Goal: Task Accomplishment & Management: Use online tool/utility

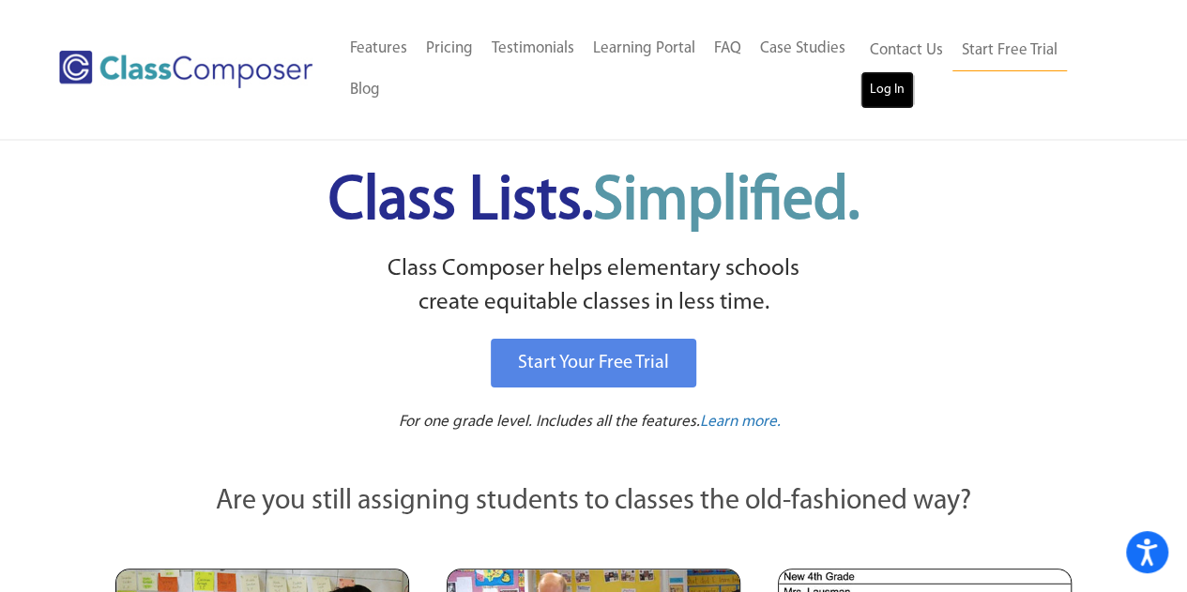
click at [887, 104] on link "Log In" at bounding box center [886, 90] width 53 height 38
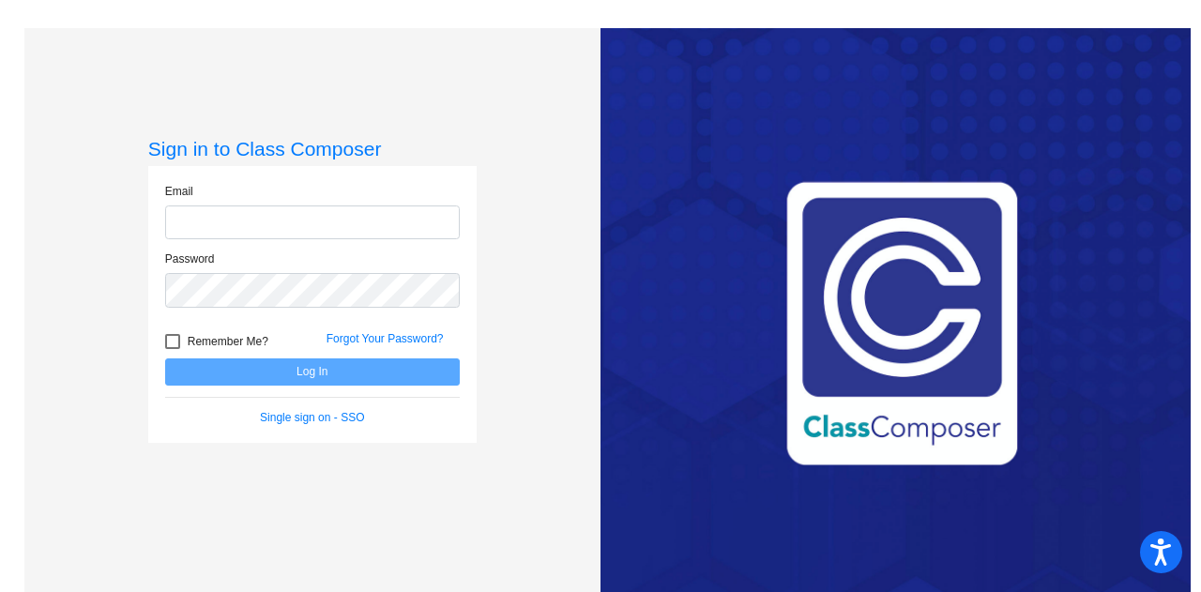
type input "[PERSON_NAME][EMAIL_ADDRESS][PERSON_NAME][DOMAIN_NAME]"
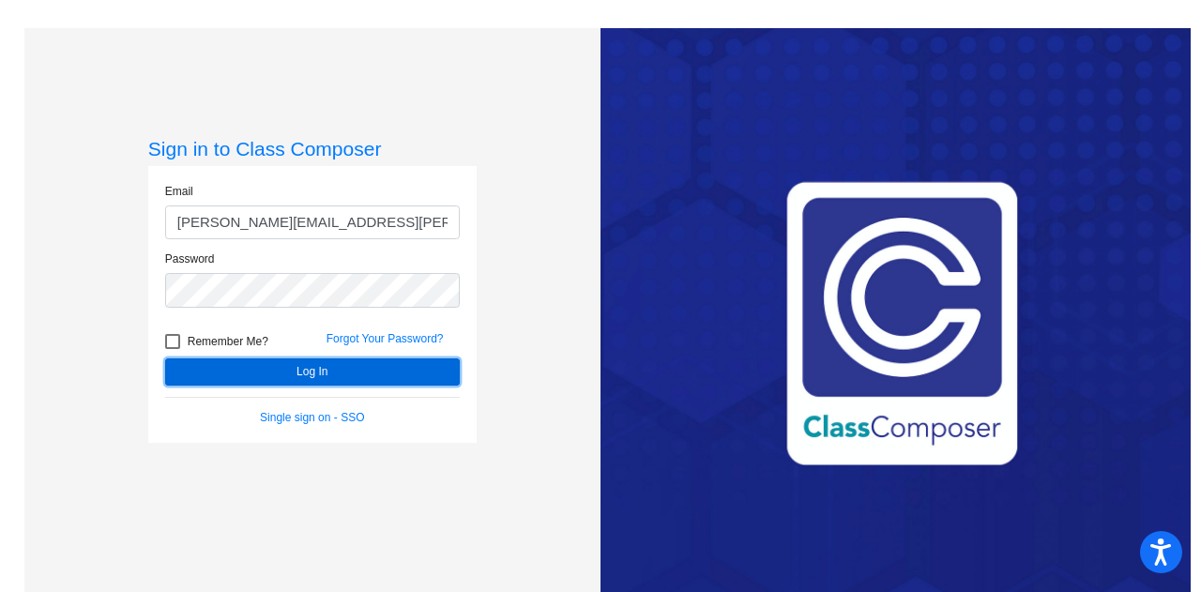
click at [342, 367] on button "Log In" at bounding box center [312, 371] width 295 height 27
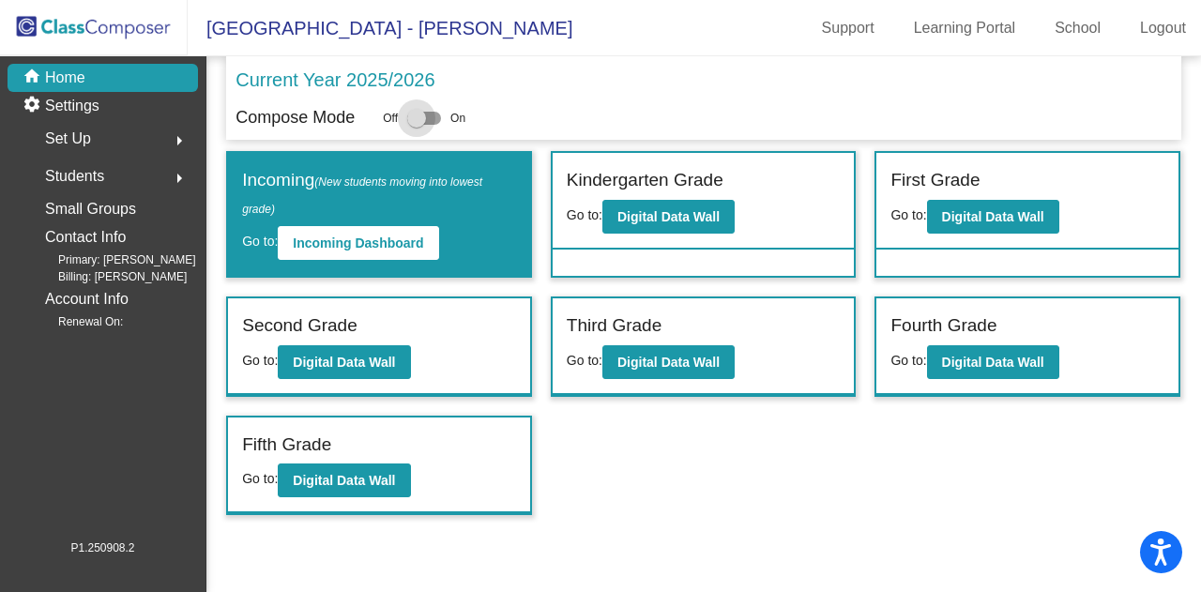
click at [433, 117] on div at bounding box center [424, 118] width 34 height 13
click at [416, 125] on input "checkbox" at bounding box center [416, 125] width 1 height 1
checkbox input "true"
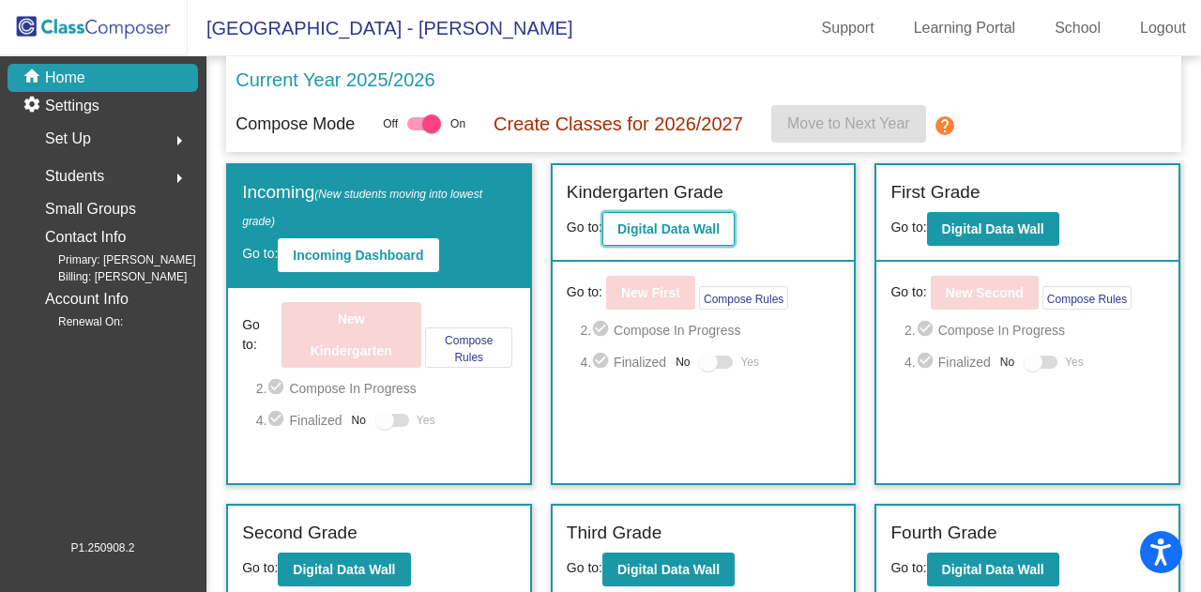
click at [680, 225] on b "Digital Data Wall" at bounding box center [668, 228] width 102 height 15
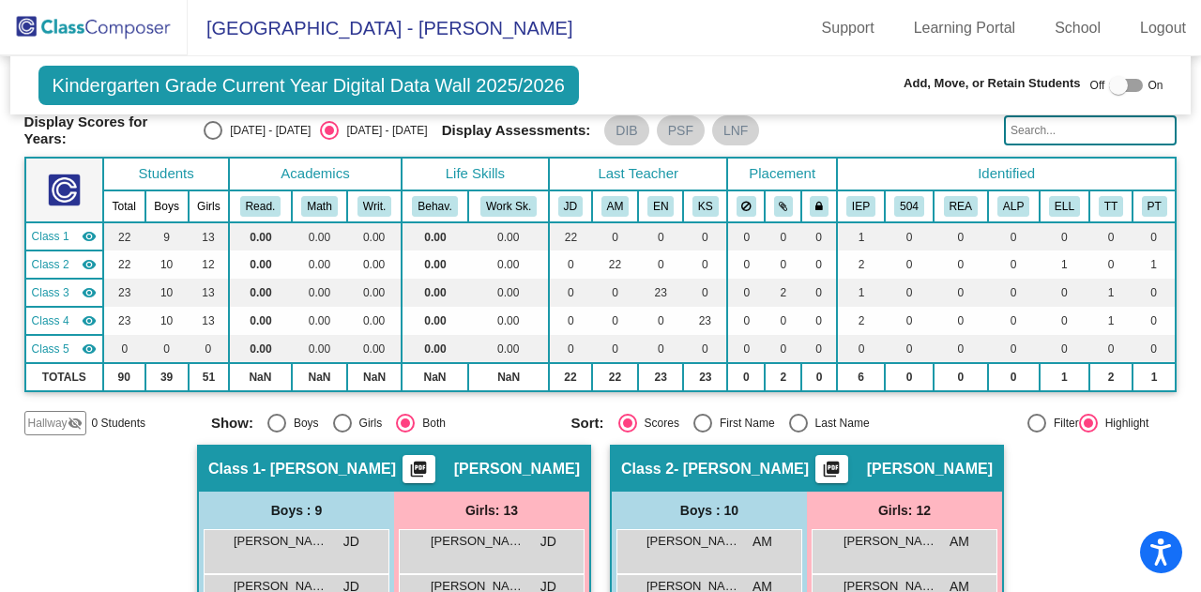
scroll to position [76, 0]
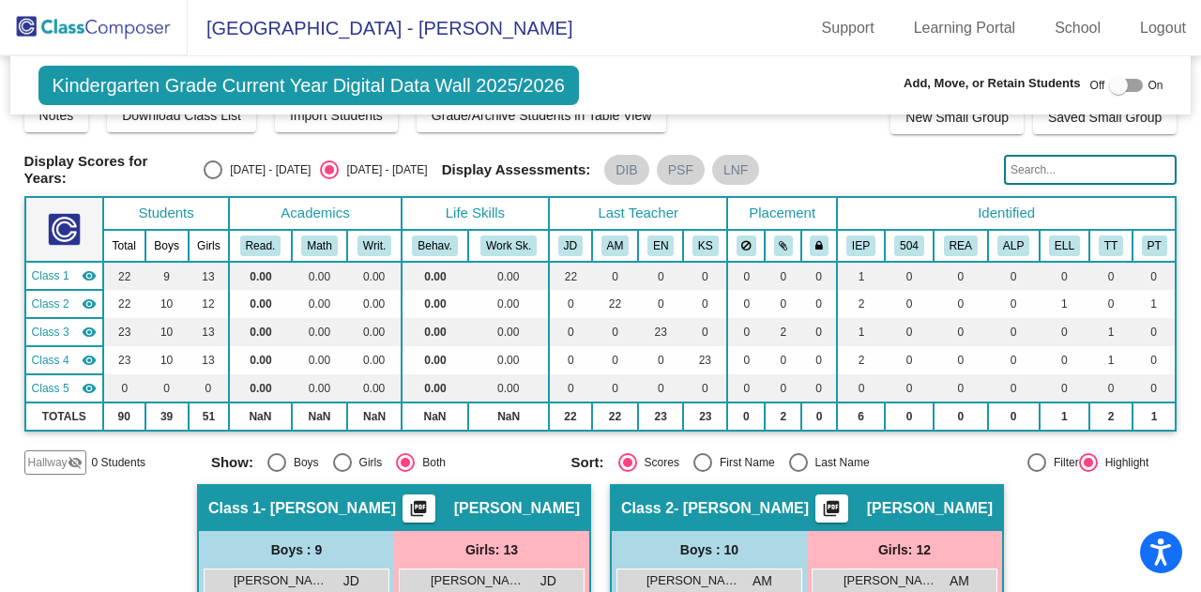
click at [1035, 164] on input "text" at bounding box center [1090, 170] width 173 height 30
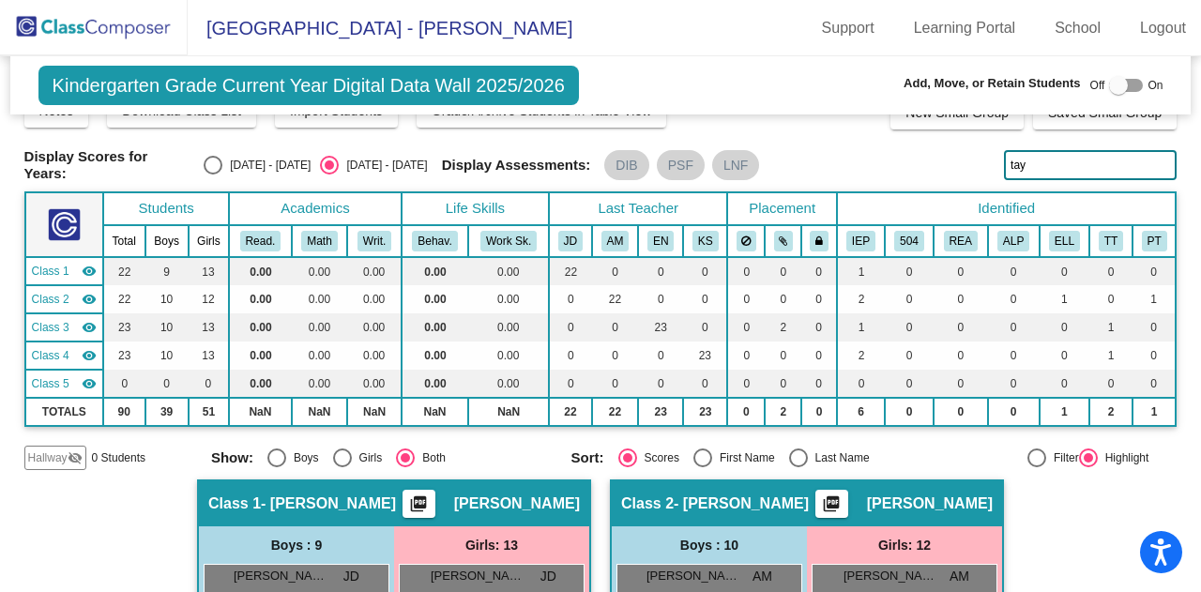
scroll to position [66, 0]
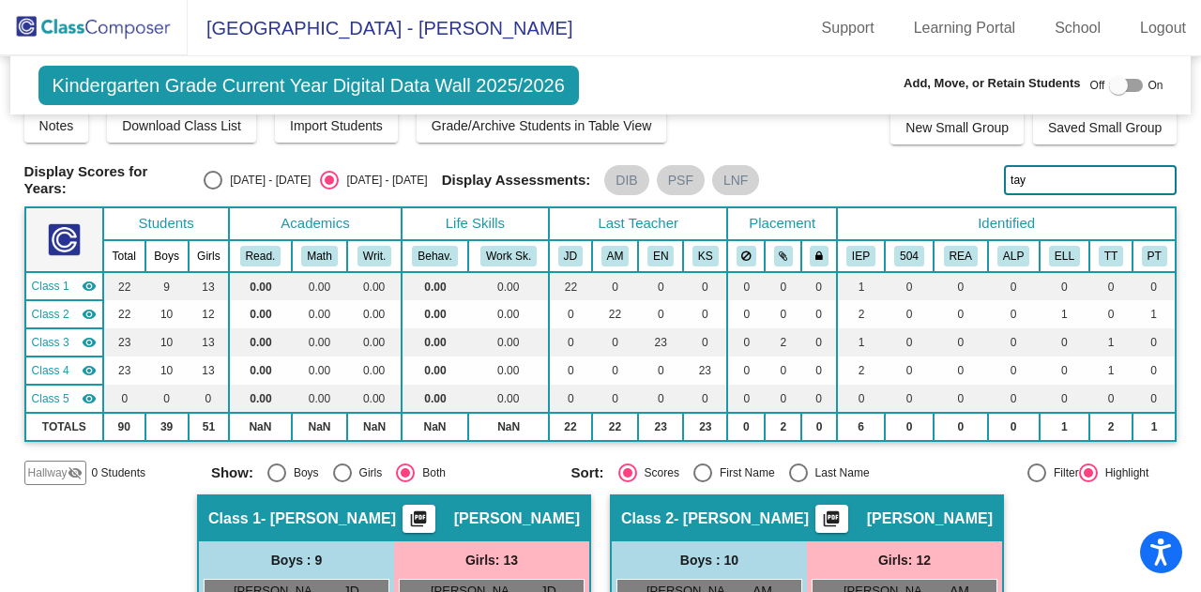
drag, startPoint x: 1035, startPoint y: 164, endPoint x: 1034, endPoint y: 175, distance: 11.3
click at [1034, 175] on input "tay" at bounding box center [1090, 180] width 173 height 30
type input "ty"
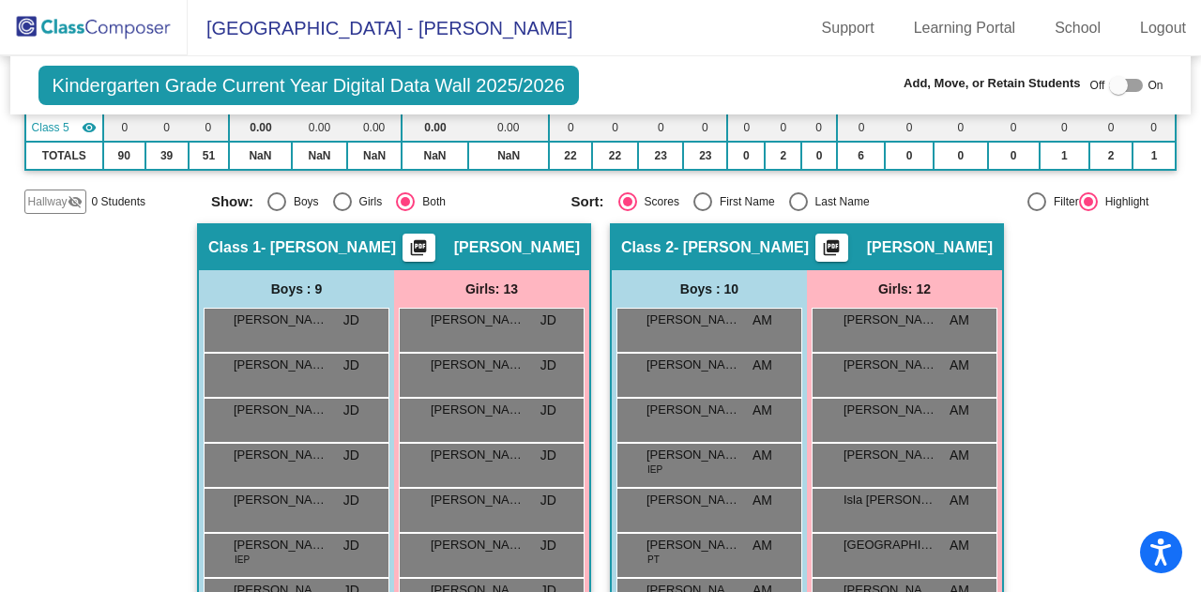
scroll to position [0, 0]
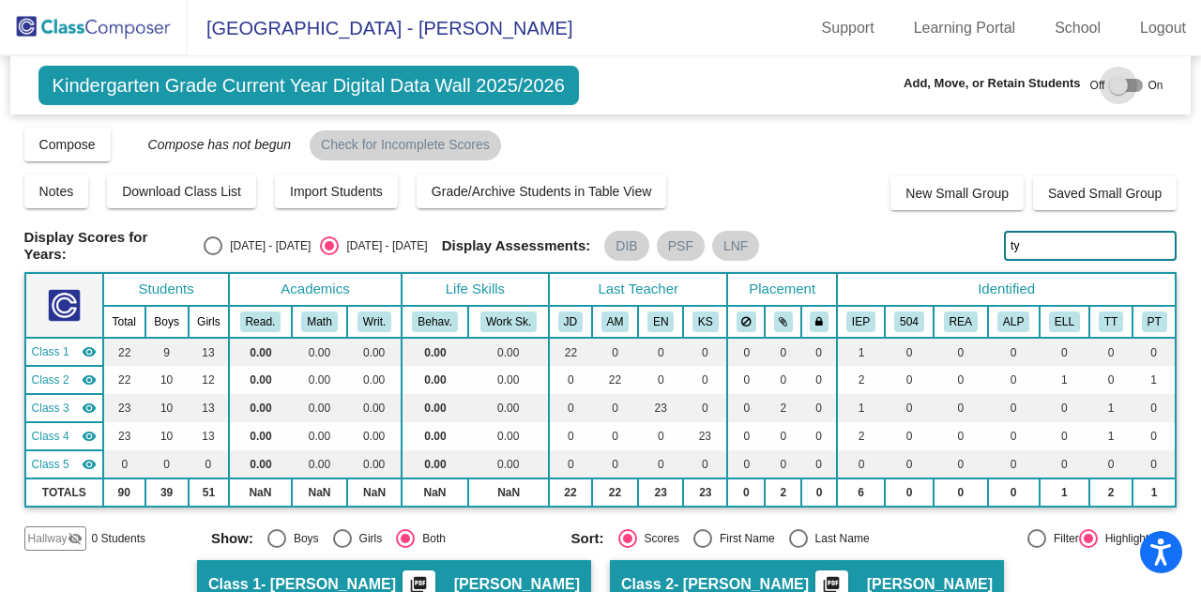
click at [1127, 85] on div at bounding box center [1126, 85] width 34 height 13
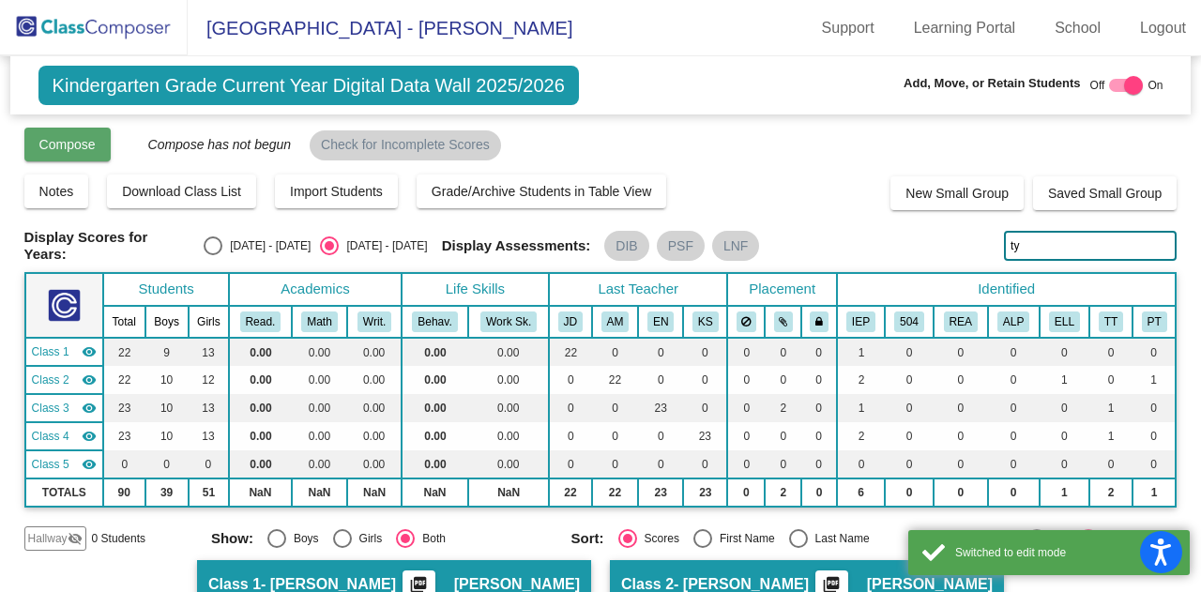
click at [74, 145] on span "Compose" at bounding box center [67, 144] width 56 height 15
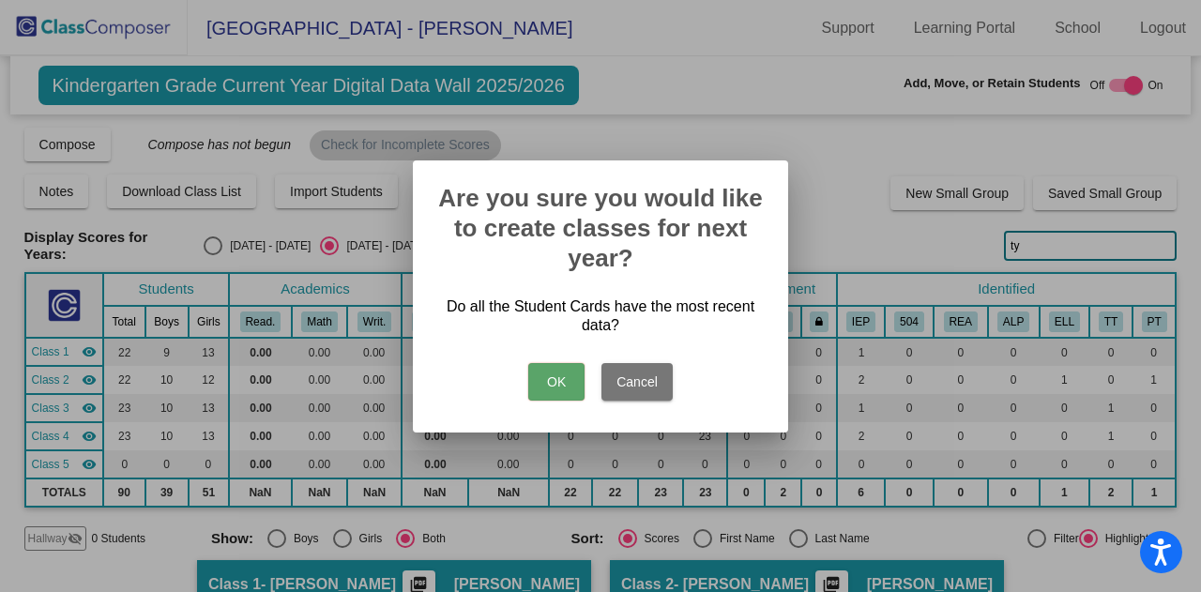
click at [653, 384] on button "Cancel" at bounding box center [636, 382] width 71 height 38
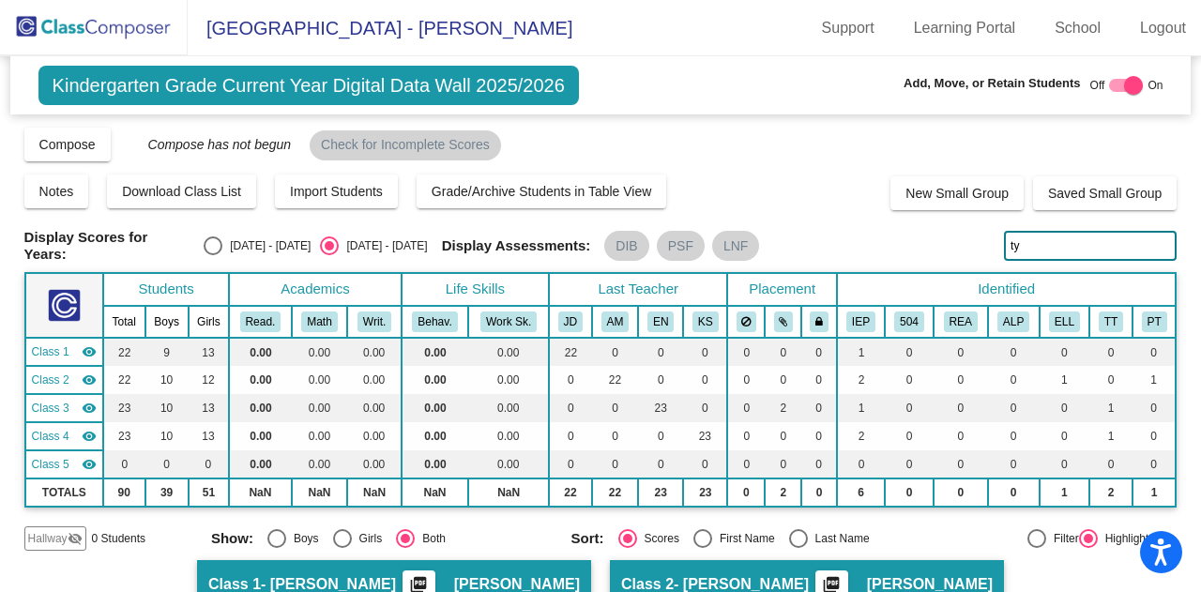
click at [1109, 85] on div at bounding box center [1126, 85] width 34 height 13
checkbox input "false"
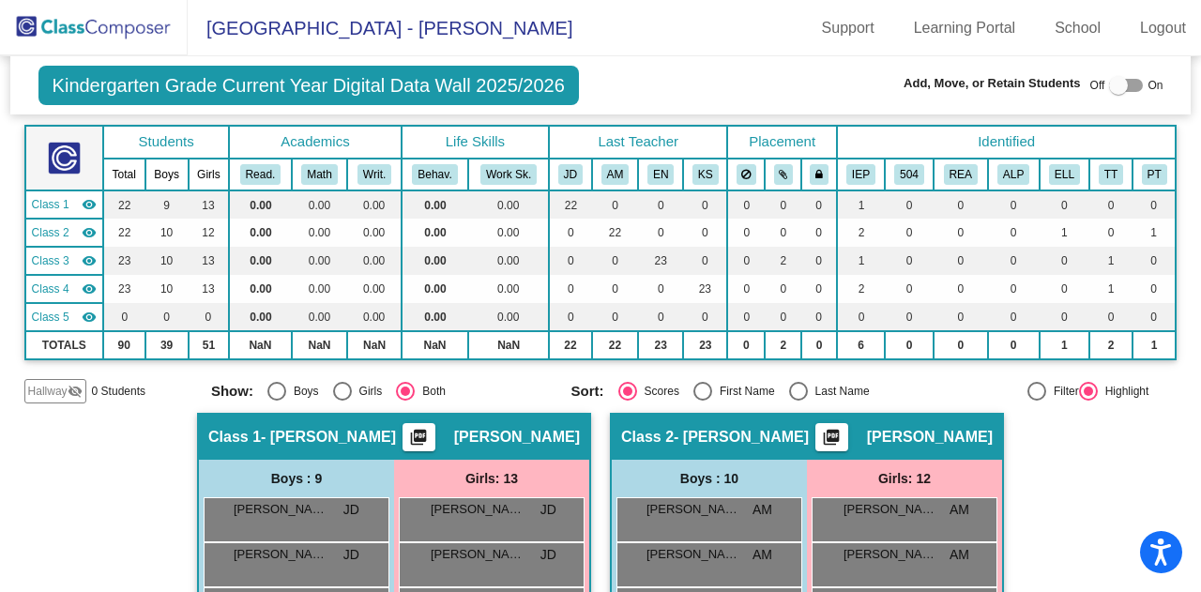
scroll to position [145, 0]
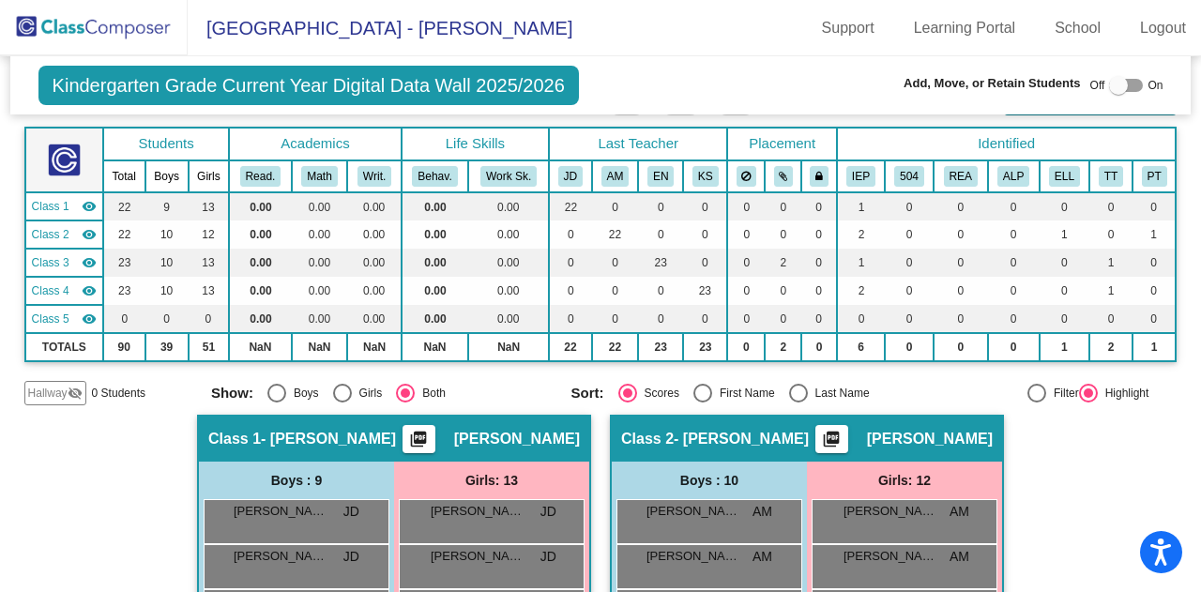
click at [74, 386] on mat-icon "visibility_off" at bounding box center [75, 393] width 15 height 15
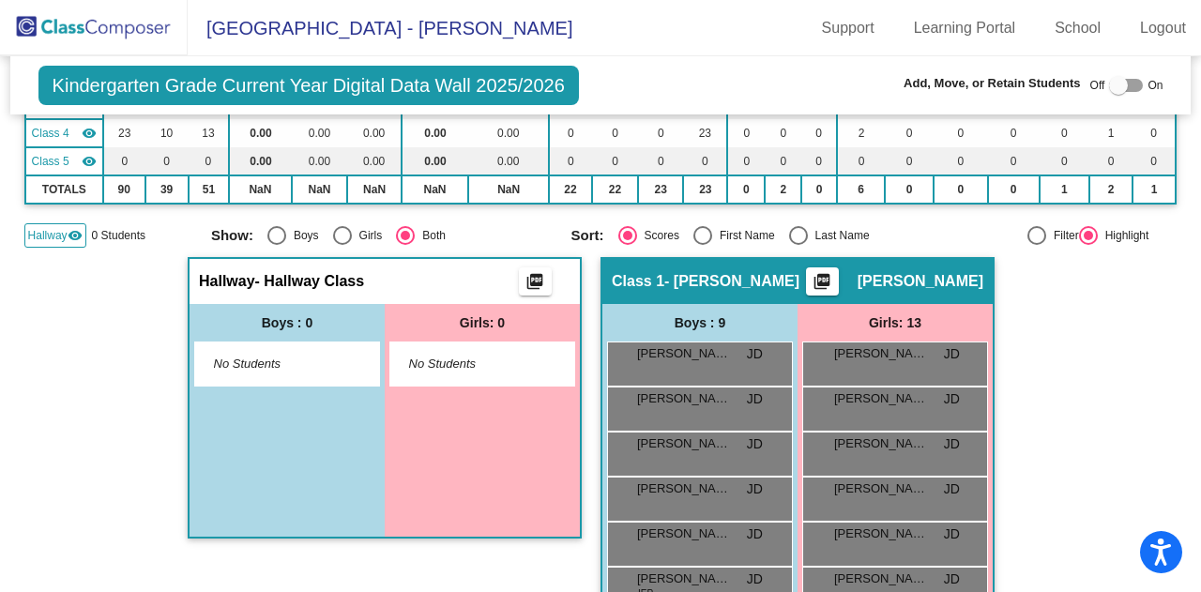
scroll to position [305, 0]
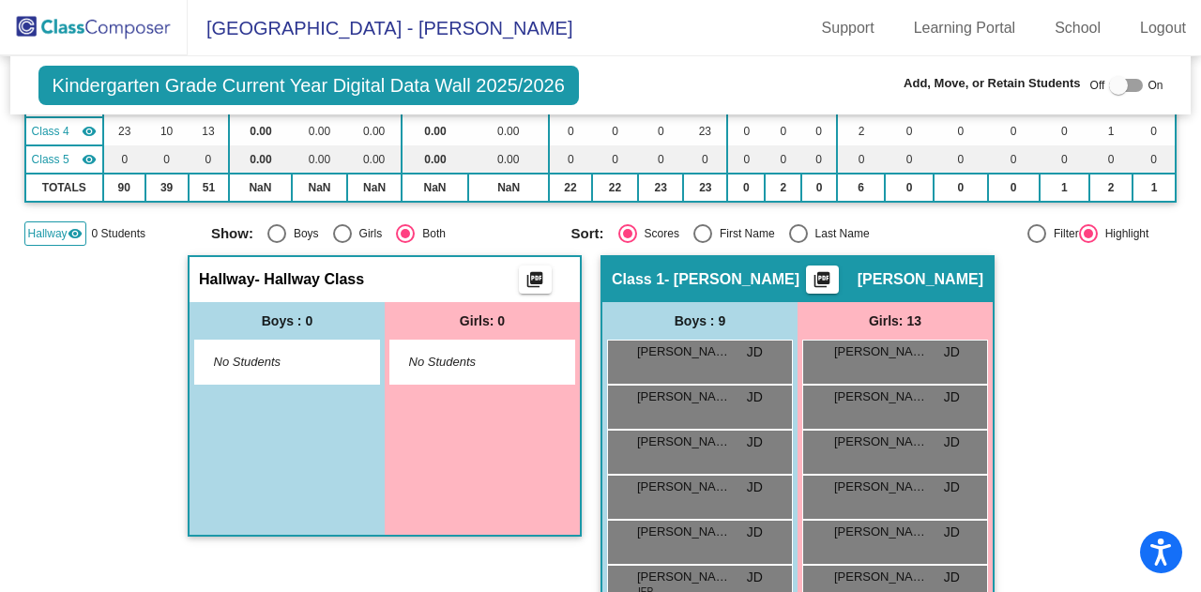
click at [298, 361] on span "No Students" at bounding box center [272, 362] width 117 height 19
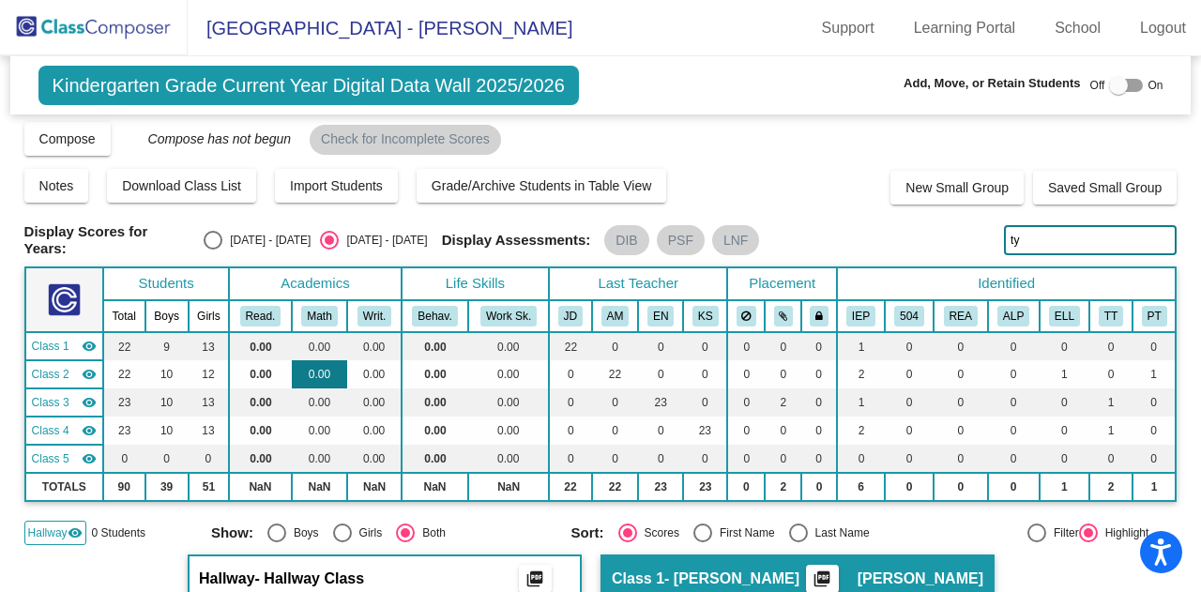
scroll to position [0, 0]
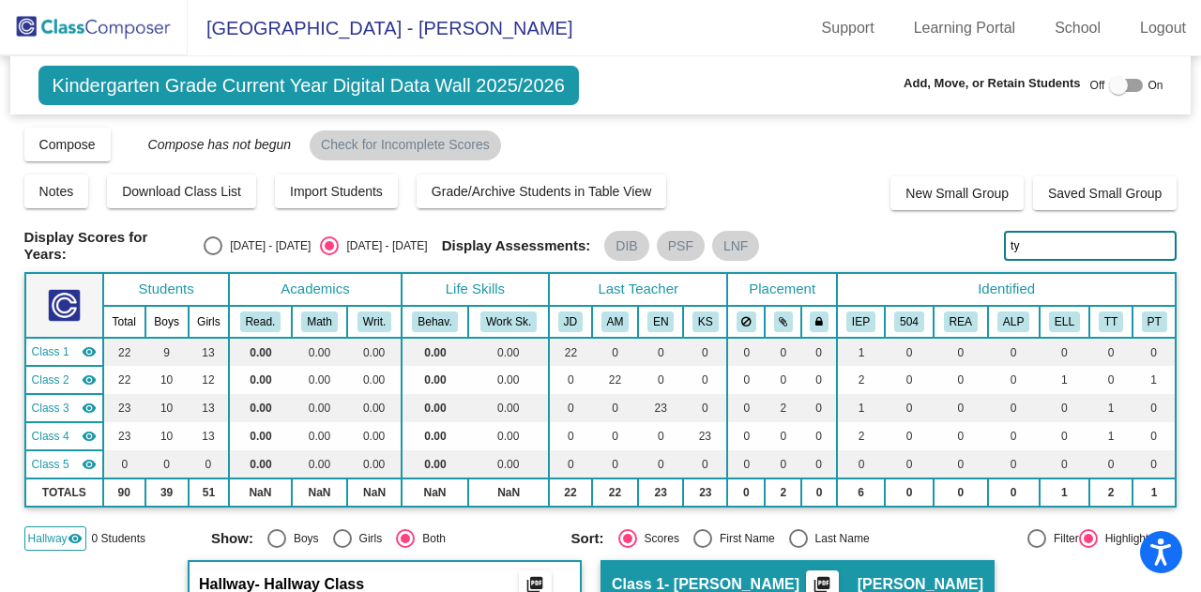
click at [100, 33] on img at bounding box center [94, 27] width 188 height 55
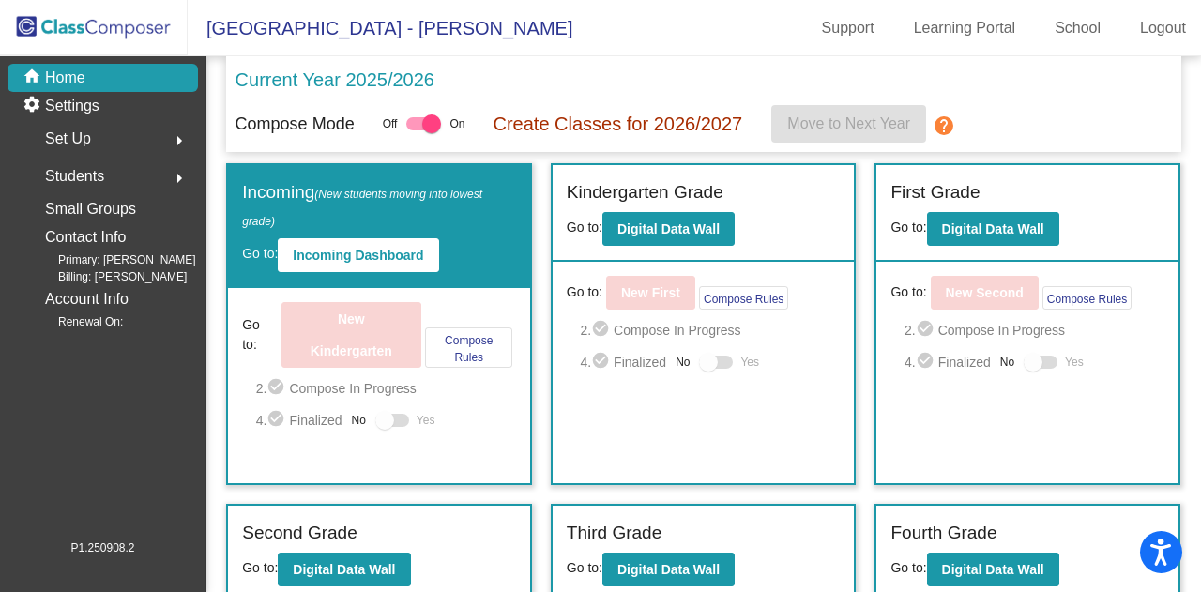
click at [407, 119] on label at bounding box center [424, 124] width 34 height 23
click at [416, 130] on input "checkbox" at bounding box center [416, 130] width 1 height 1
checkbox input "false"
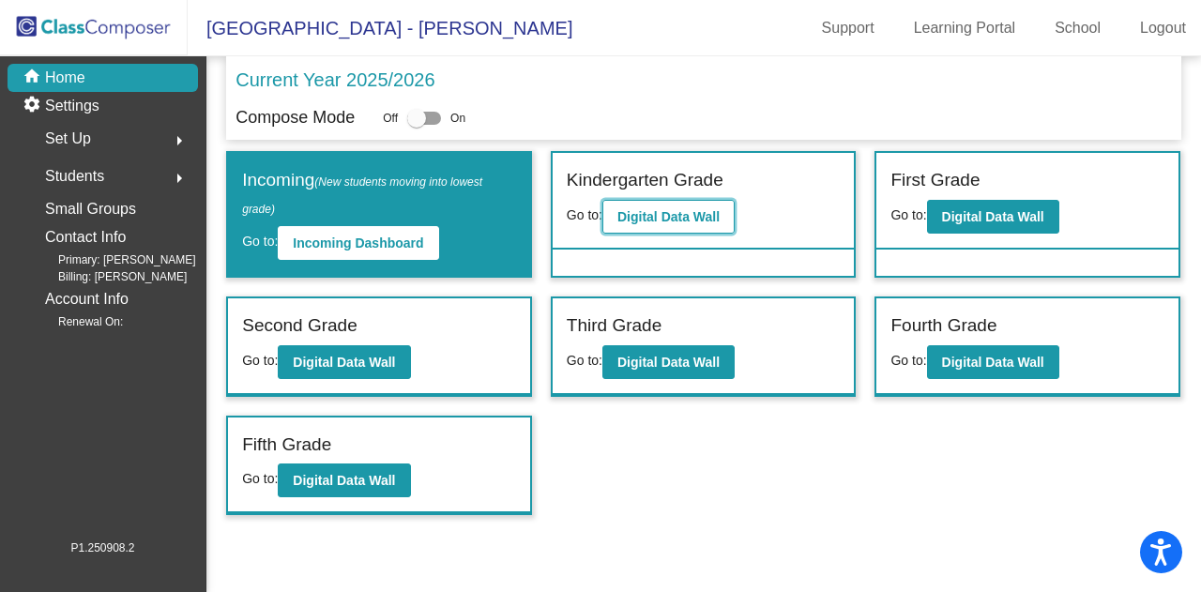
click at [692, 205] on button "Digital Data Wall" at bounding box center [668, 217] width 132 height 34
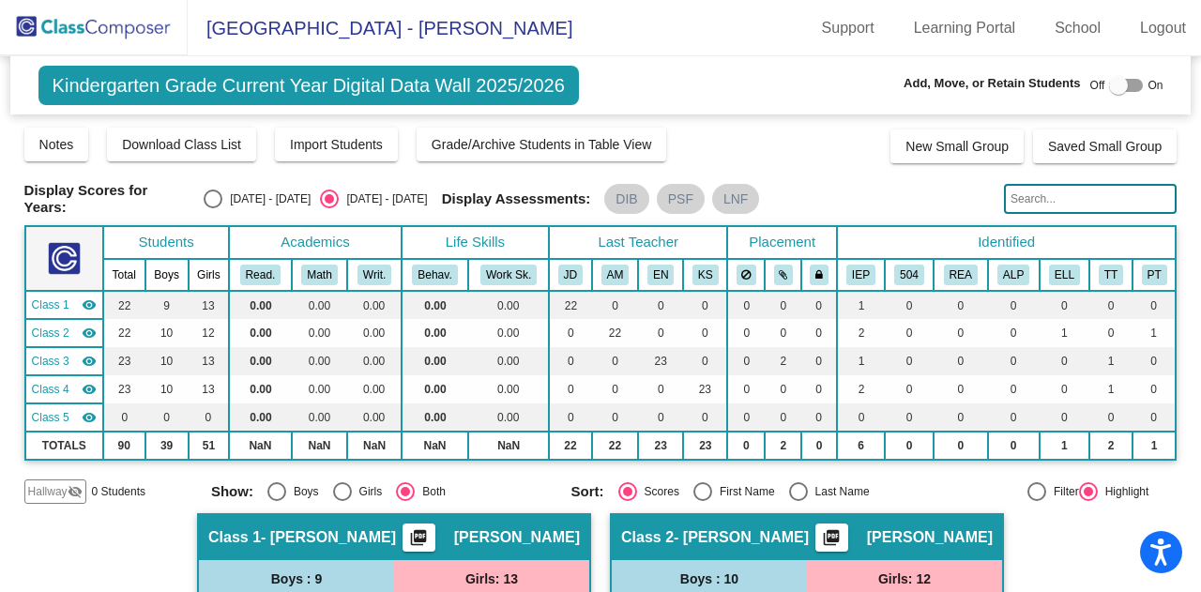
click at [63, 491] on span "Hallway" at bounding box center [47, 491] width 39 height 17
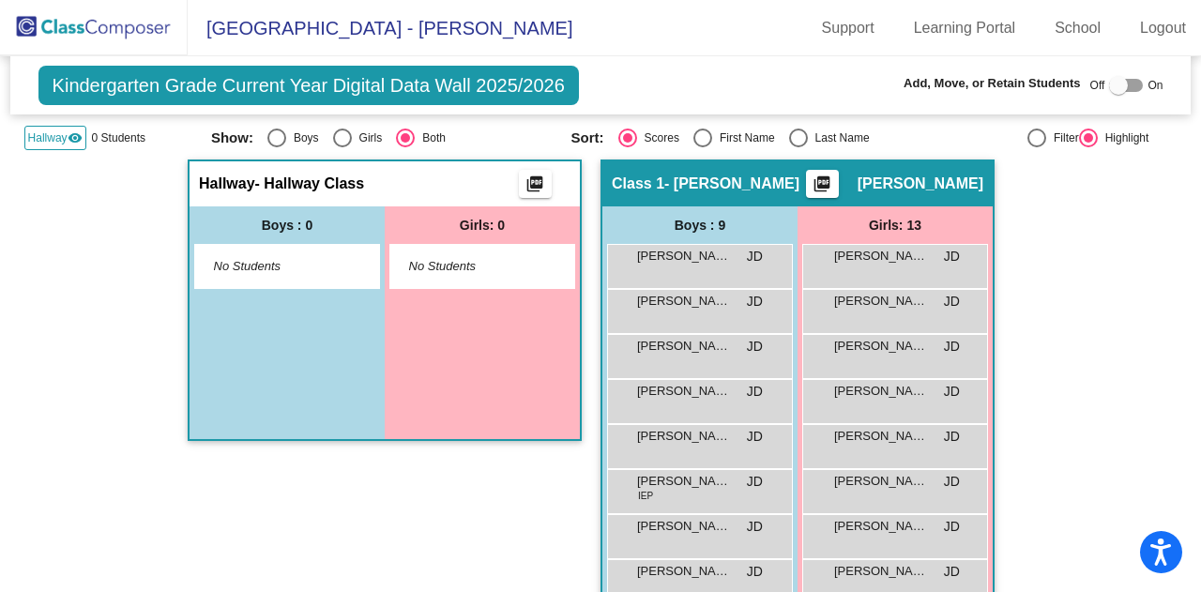
scroll to position [356, 0]
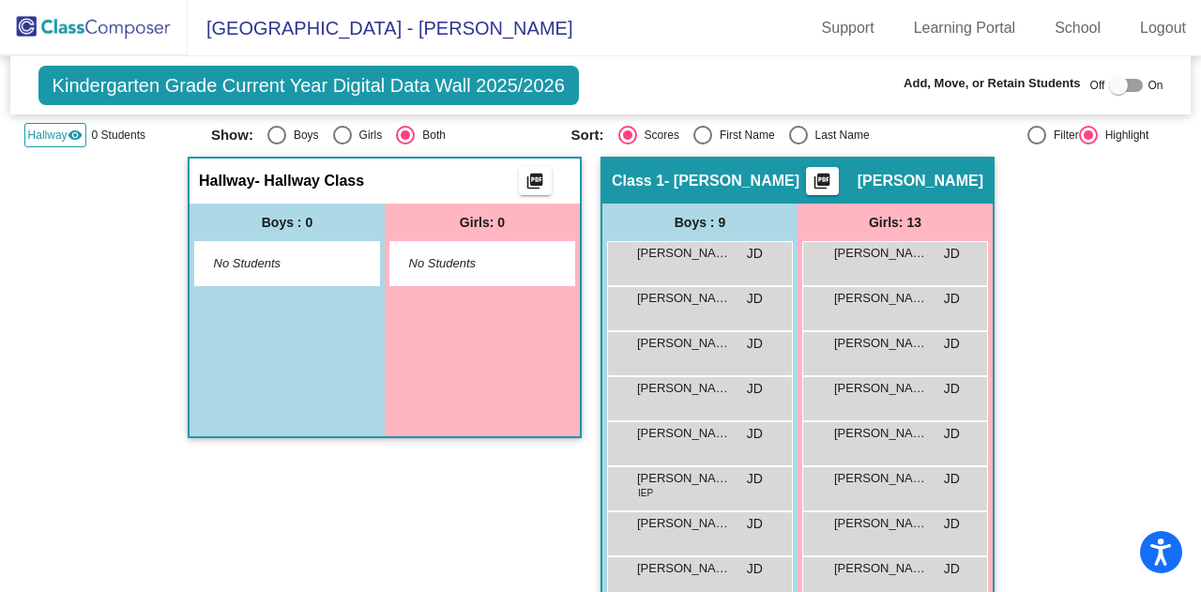
click at [189, 266] on div "No Students" at bounding box center [286, 263] width 195 height 45
click at [232, 247] on div "No Students" at bounding box center [287, 263] width 184 height 43
click at [237, 254] on span "No Students" at bounding box center [272, 263] width 117 height 19
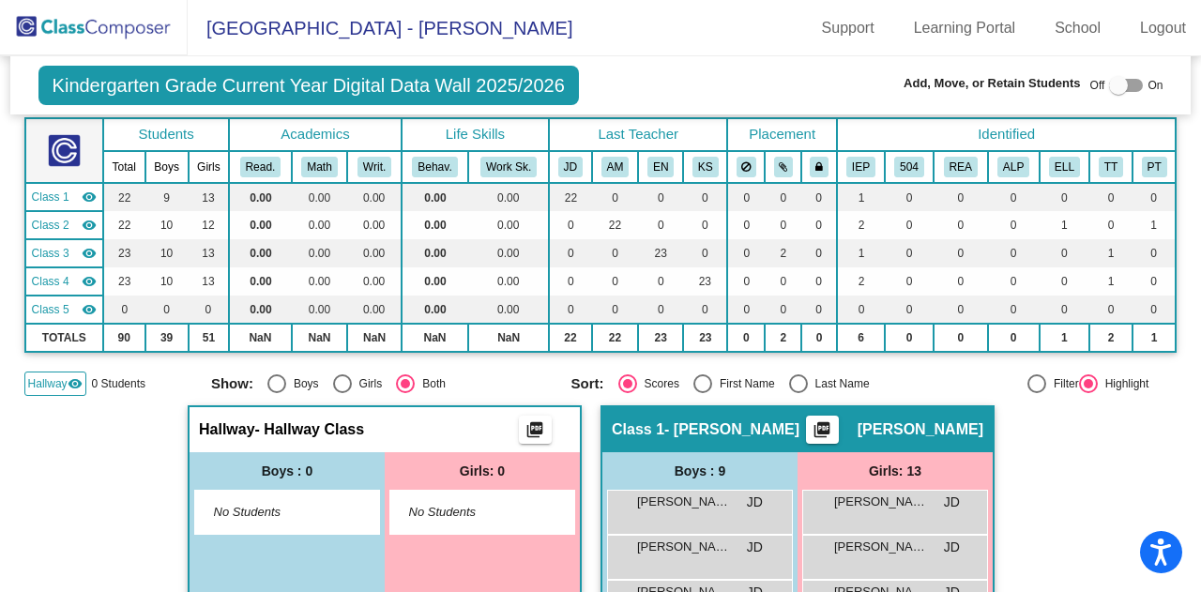
scroll to position [105, 0]
